Goal: Task Accomplishment & Management: Use online tool/utility

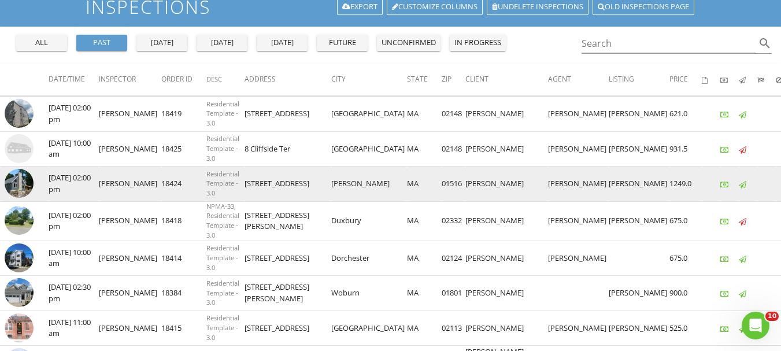
scroll to position [173, 0]
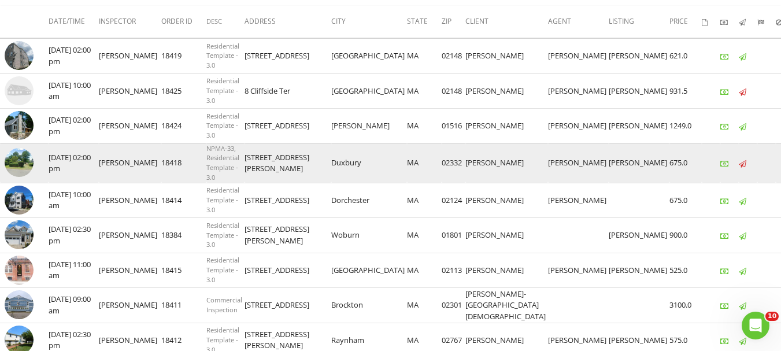
click at [18, 169] on img at bounding box center [19, 162] width 29 height 29
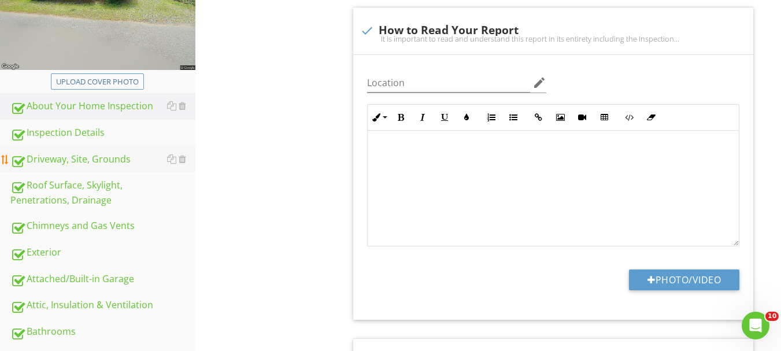
click at [117, 162] on div "Driveway, Site, Grounds" at bounding box center [102, 159] width 185 height 15
type textarea "<p><span class="fr-video fr-draggable" contenteditable="false" style="display: …"
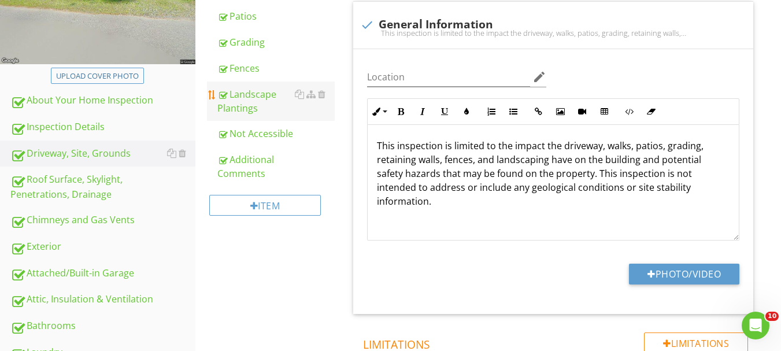
scroll to position [218, 0]
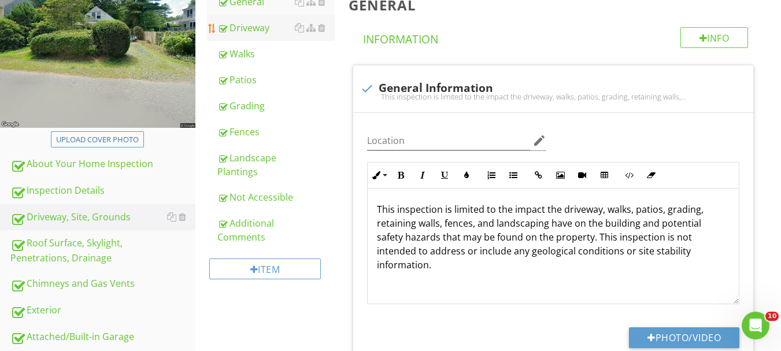
click at [250, 28] on div "Driveway" at bounding box center [275, 28] width 117 height 14
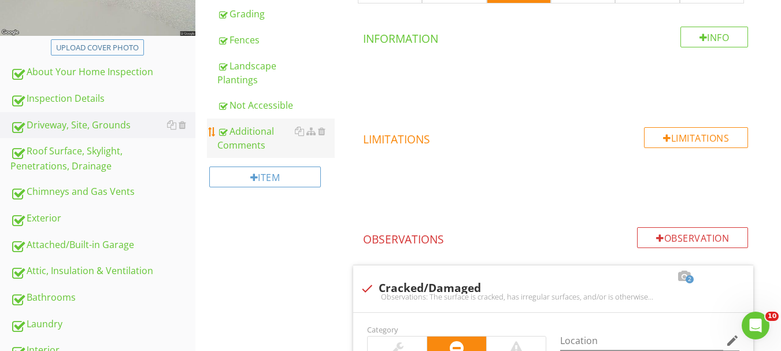
scroll to position [276, 0]
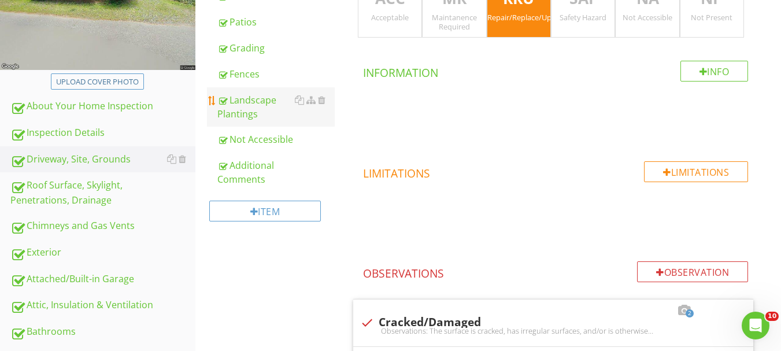
click at [241, 114] on div "Landscape Plantings" at bounding box center [275, 107] width 117 height 28
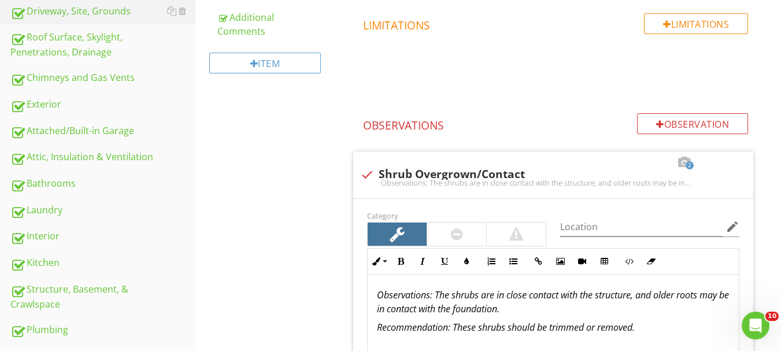
scroll to position [278, 0]
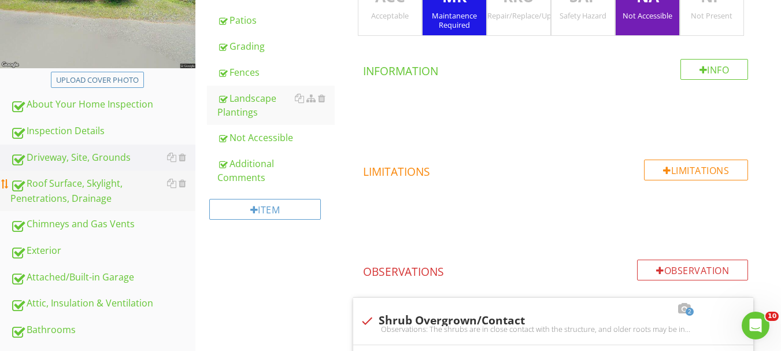
click at [51, 193] on div "Roof Surface, Skylight, Penetrations, Drainage" at bounding box center [102, 190] width 185 height 29
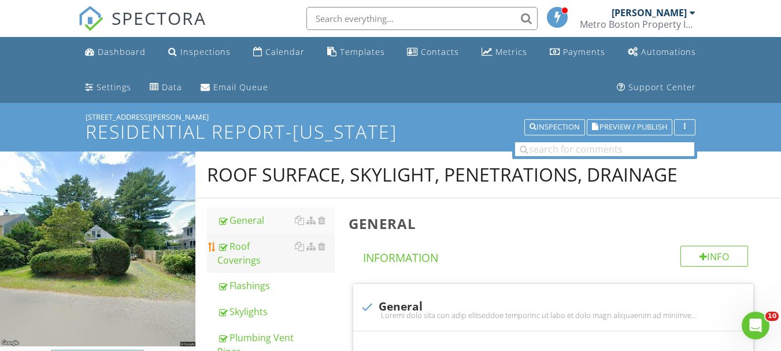
click at [274, 247] on div "Roof Coverings" at bounding box center [275, 253] width 117 height 28
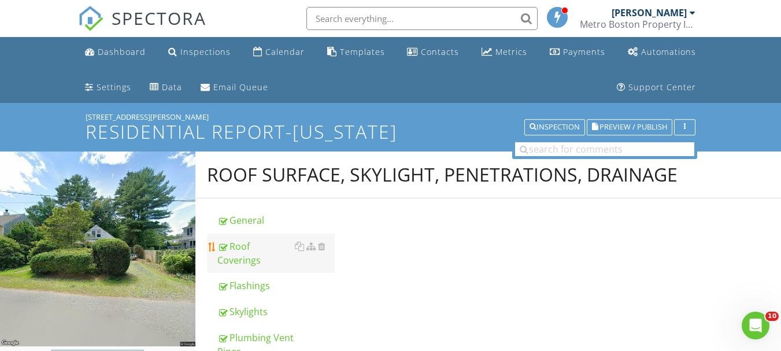
click at [272, 247] on div "Roof Coverings" at bounding box center [275, 253] width 117 height 28
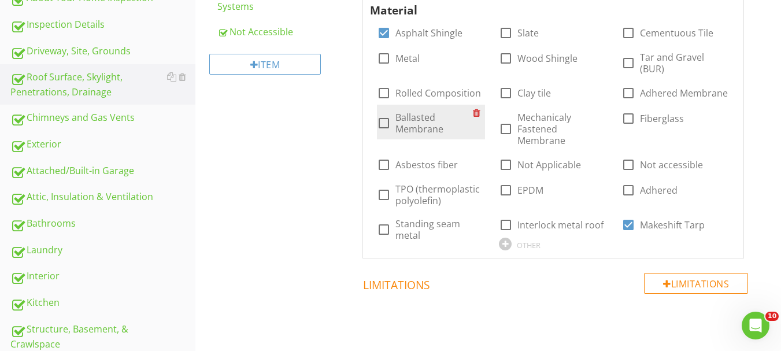
scroll to position [404, 0]
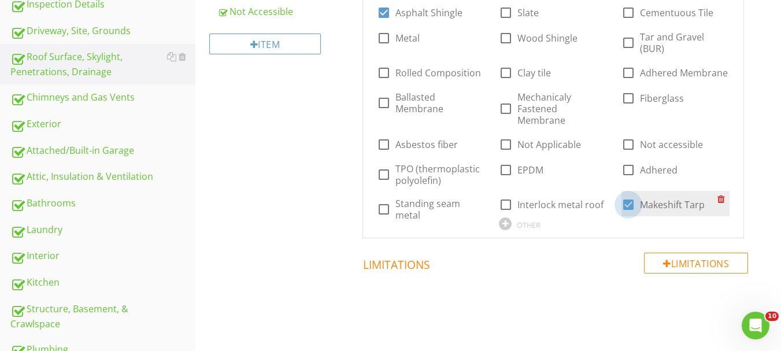
click at [622, 195] on div at bounding box center [628, 205] width 20 height 20
checkbox input "false"
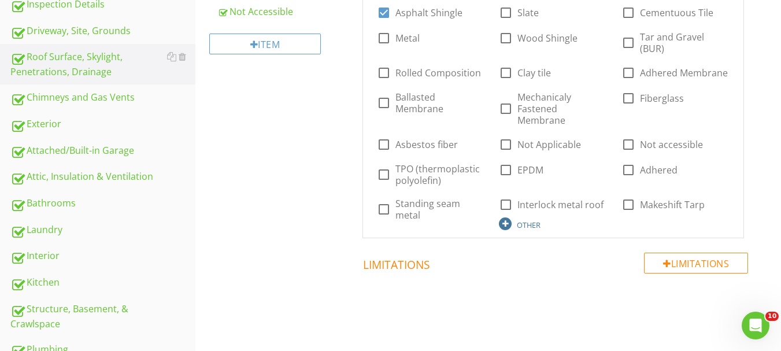
click at [524, 220] on div "OTHER" at bounding box center [529, 224] width 24 height 9
click at [510, 217] on div at bounding box center [505, 223] width 13 height 13
click at [500, 217] on div at bounding box center [505, 223] width 13 height 13
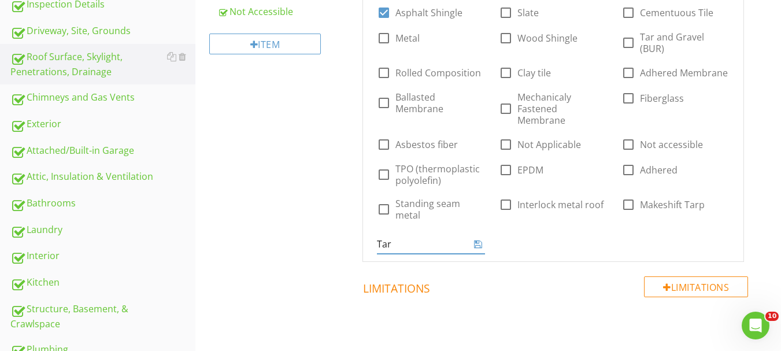
type input "Tarp"
click at [478, 239] on icon at bounding box center [478, 243] width 8 height 9
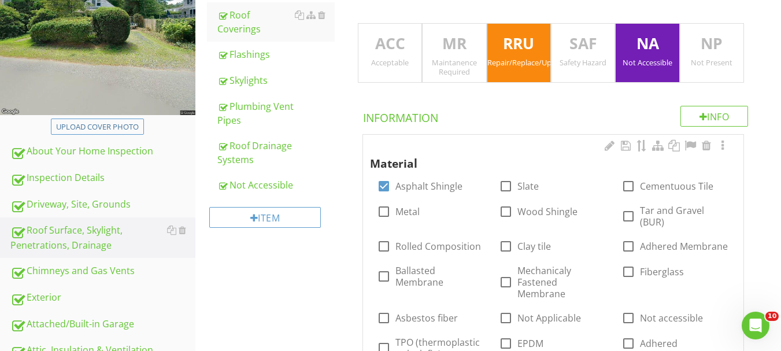
scroll to position [173, 0]
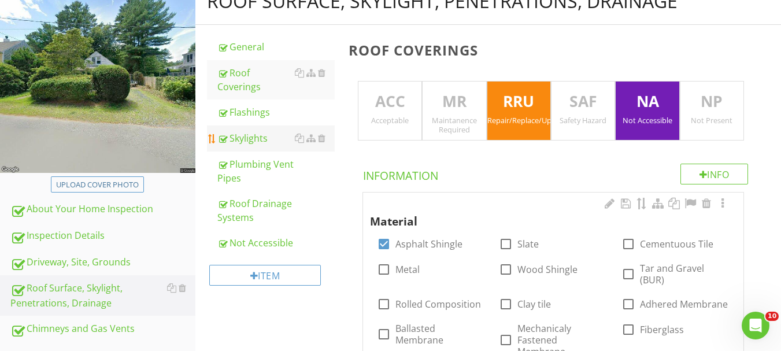
click at [255, 131] on div "Skylights" at bounding box center [275, 138] width 117 height 14
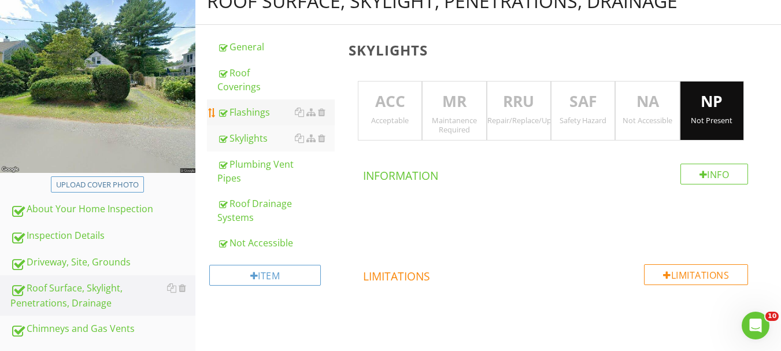
click at [247, 105] on div "Flashings" at bounding box center [275, 112] width 117 height 14
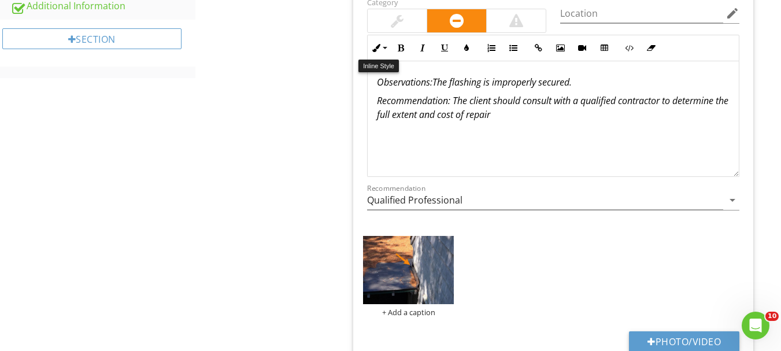
scroll to position [924, 0]
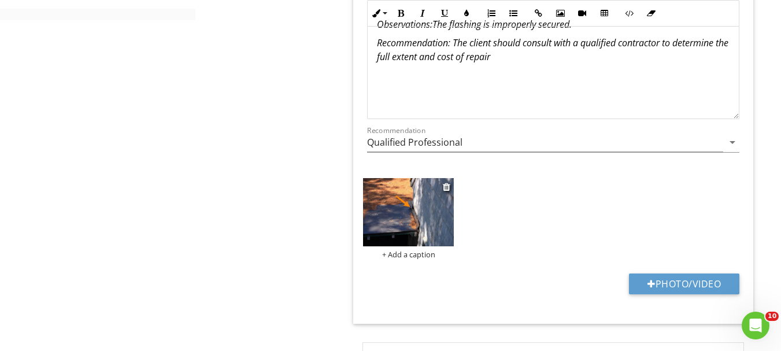
click at [415, 226] on img at bounding box center [408, 212] width 91 height 68
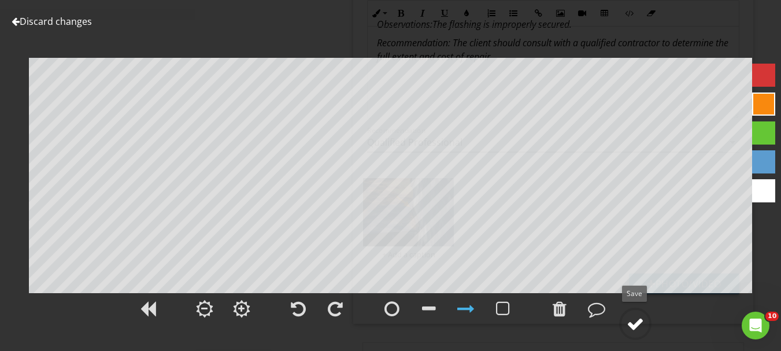
click at [633, 330] on div at bounding box center [634, 323] width 17 height 17
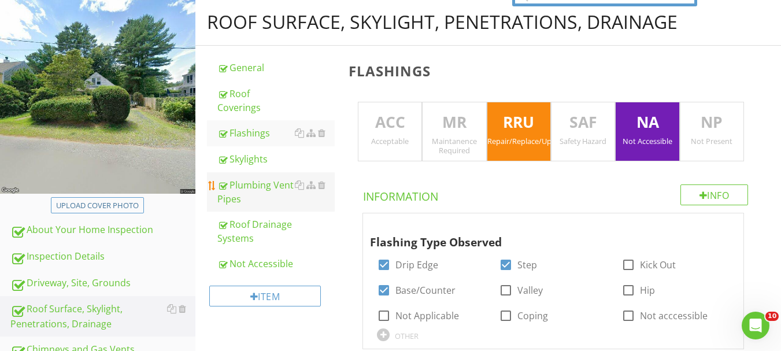
scroll to position [144, 0]
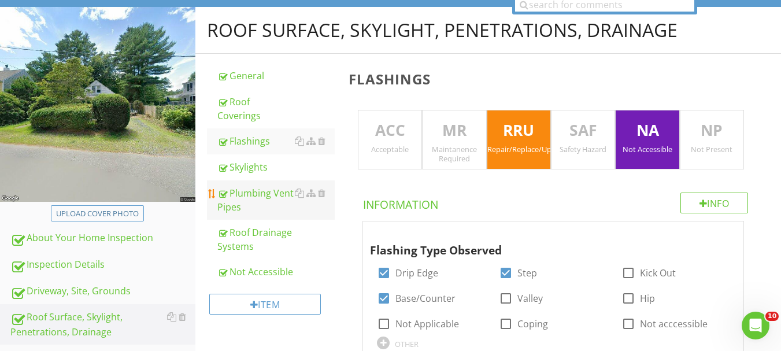
click at [266, 186] on div "Plumbing Vent Pipes" at bounding box center [275, 200] width 117 height 28
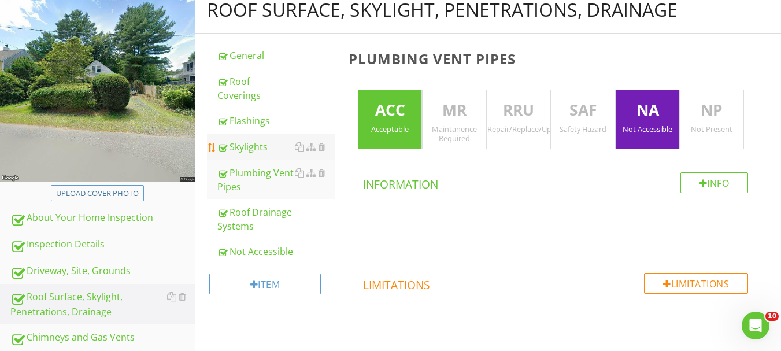
scroll to position [144, 0]
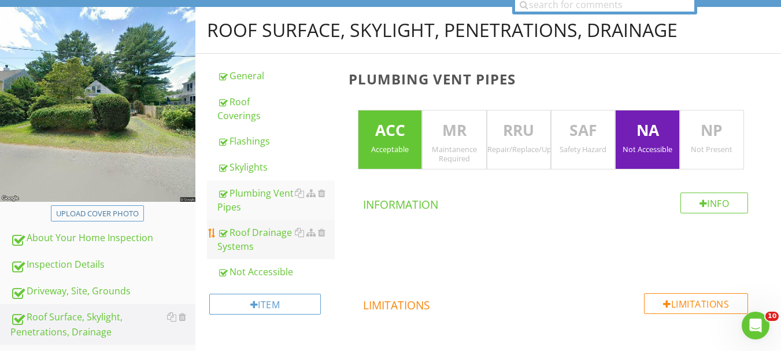
click at [261, 225] on div "Roof Drainage Systems" at bounding box center [275, 239] width 117 height 28
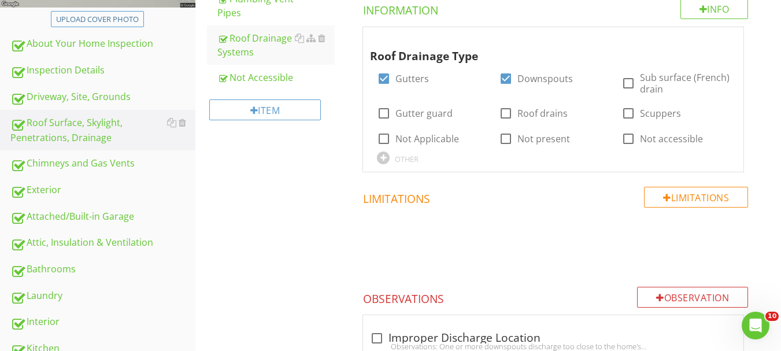
scroll to position [318, 0]
